Goal: Transaction & Acquisition: Purchase product/service

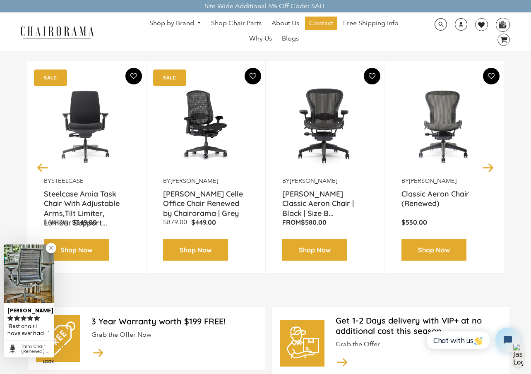
scroll to position [104, 0]
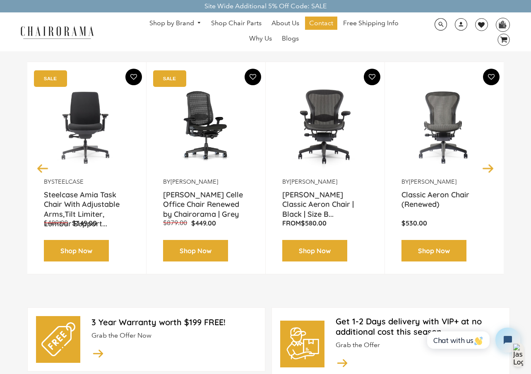
click at [410, 106] on icon "Close dialog" at bounding box center [414, 101] width 10 height 10
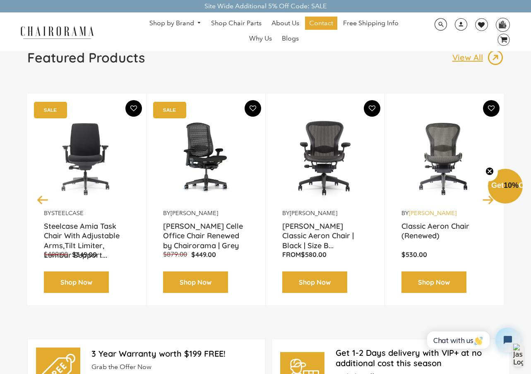
scroll to position [111, 0]
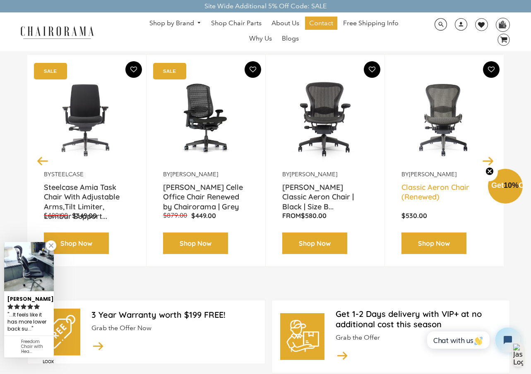
click at [429, 193] on link "Classic Aeron Chair (Renewed)" at bounding box center [445, 193] width 86 height 21
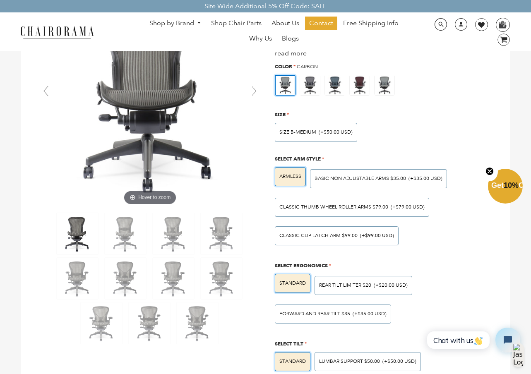
scroll to position [66, 0]
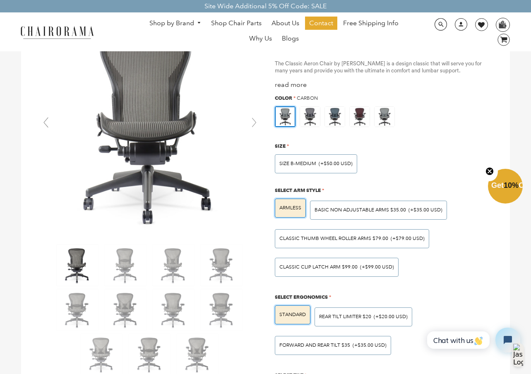
click at [284, 152] on div "SIZE B-MEDIUM (+$50.00 USD)" at bounding box center [314, 161] width 87 height 23
click at [296, 163] on span "SIZE B-MEDIUM" at bounding box center [297, 164] width 37 height 6
click at [0, 0] on input "SIZE B-MEDIUM (+$50.00 USD)" at bounding box center [0, 0] width 0 height 0
click at [296, 163] on span "SIZE B-MEDIUM" at bounding box center [297, 164] width 37 height 6
click at [0, 0] on input "SIZE B-MEDIUM (+$50.00 USD)" at bounding box center [0, 0] width 0 height 0
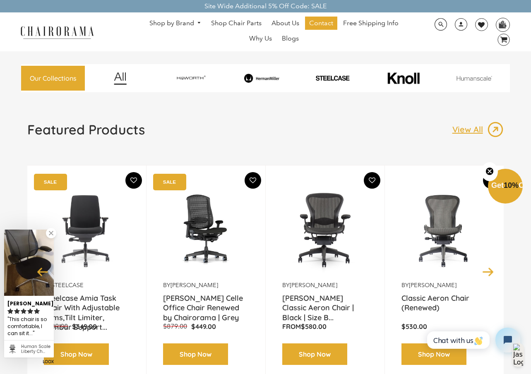
click at [55, 29] on img at bounding box center [57, 32] width 83 height 14
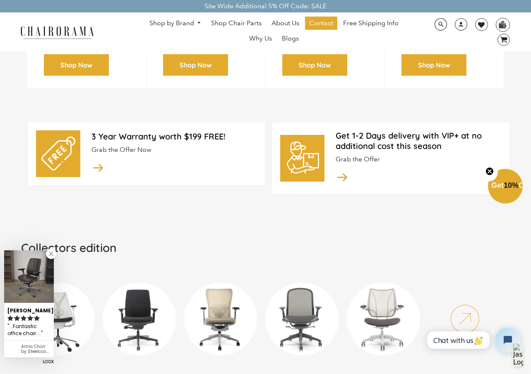
scroll to position [291, 0]
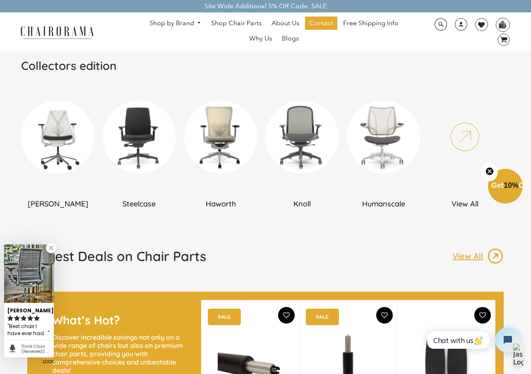
scroll to position [471, 0]
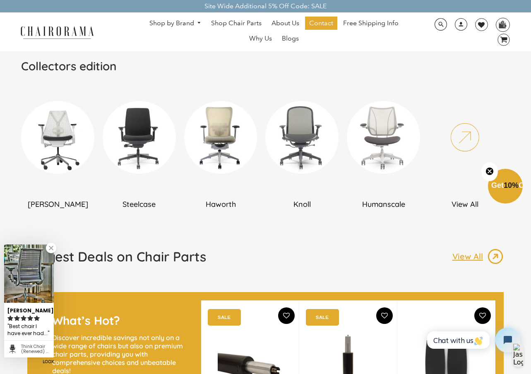
click at [227, 137] on img at bounding box center [220, 137] width 73 height 73
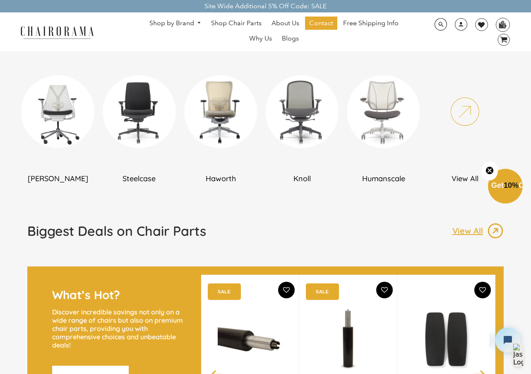
click at [315, 116] on img at bounding box center [301, 111] width 73 height 73
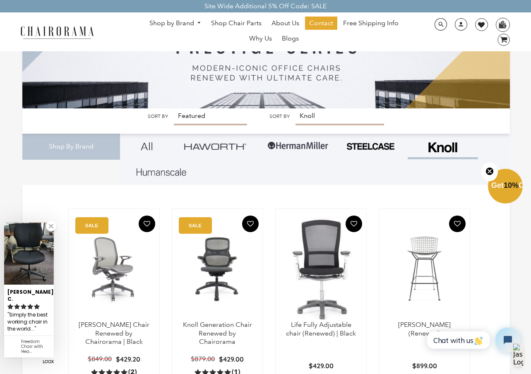
scroll to position [70, 0]
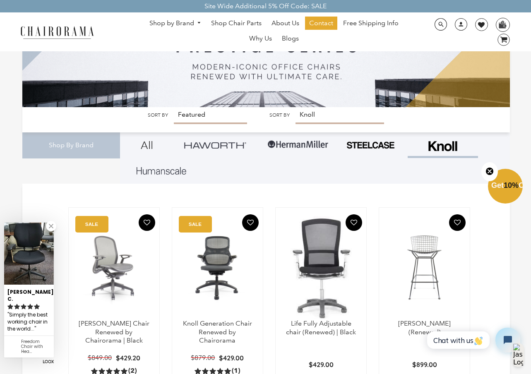
click at [128, 263] on img at bounding box center [114, 268] width 74 height 104
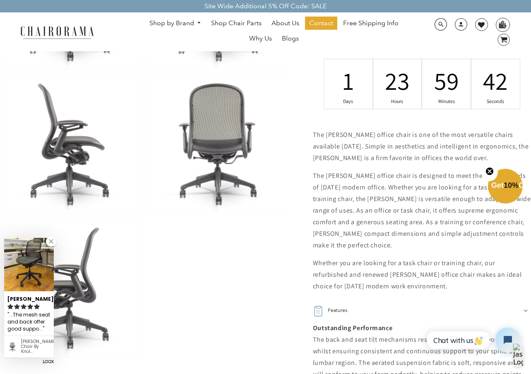
scroll to position [365, 0]
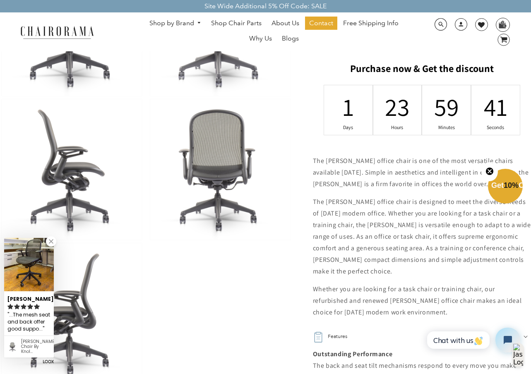
click at [70, 178] on img at bounding box center [72, 169] width 140 height 141
click at [229, 200] on img at bounding box center [220, 169] width 140 height 141
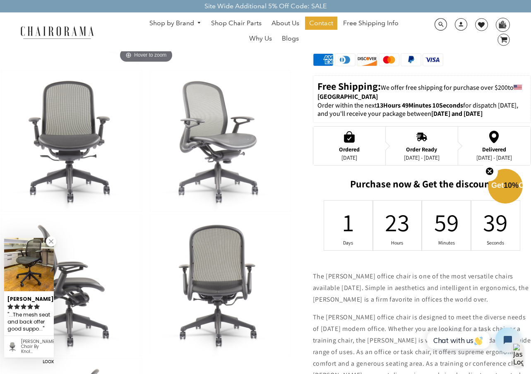
scroll to position [241, 0]
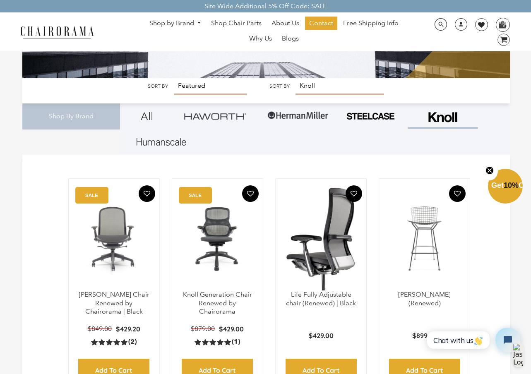
scroll to position [103, 0]
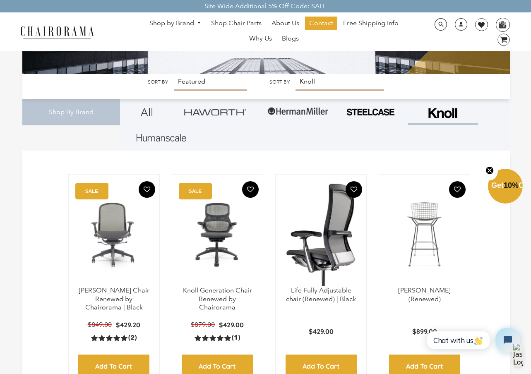
click at [334, 251] on img at bounding box center [321, 235] width 74 height 104
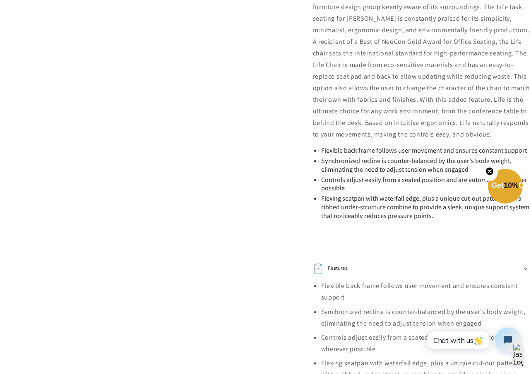
scroll to position [540, 0]
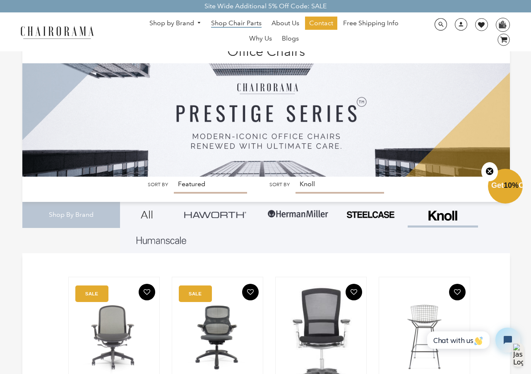
click at [253, 24] on span "Shop Chair Parts" at bounding box center [236, 23] width 51 height 9
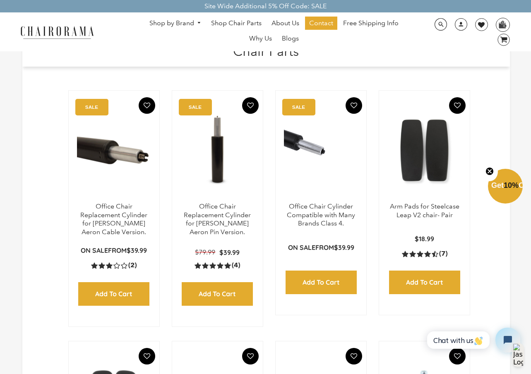
click at [168, 22] on link "Shop by Brand" at bounding box center [175, 23] width 60 height 13
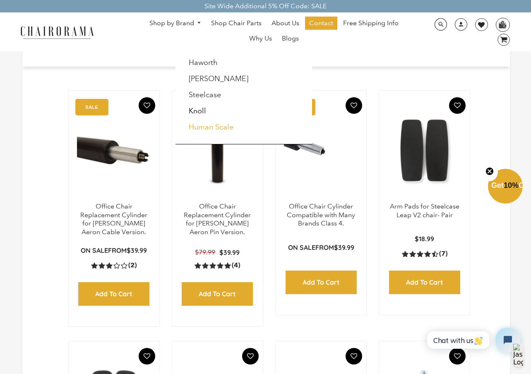
click at [217, 125] on link "Human Scale" at bounding box center [211, 127] width 45 height 9
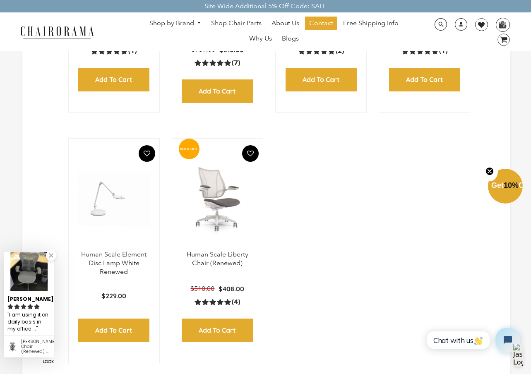
scroll to position [389, 0]
